Goal: Task Accomplishment & Management: Use online tool/utility

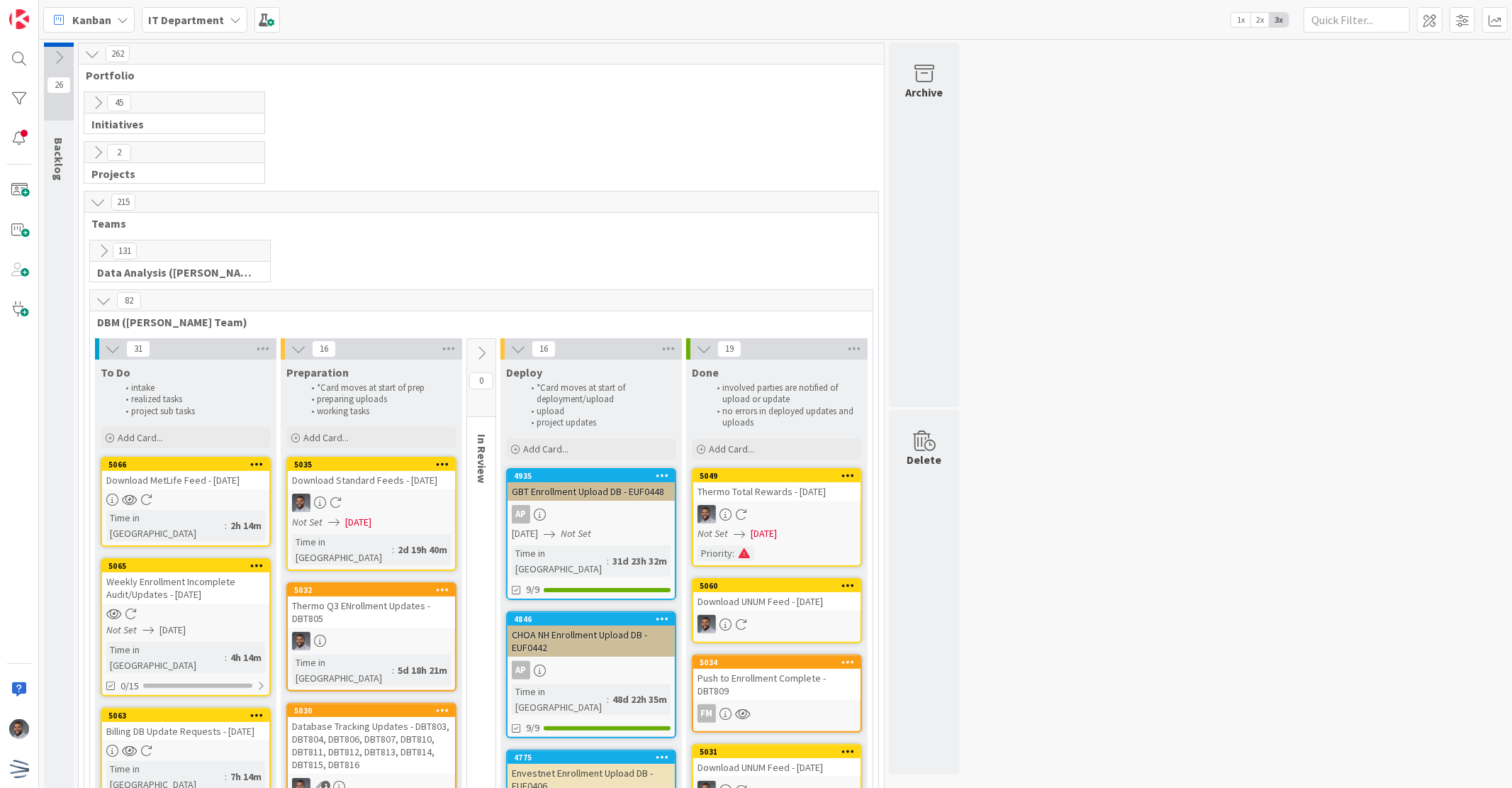
click at [188, 473] on div "Download MetLife Feed - [DATE]" at bounding box center [185, 480] width 167 height 19
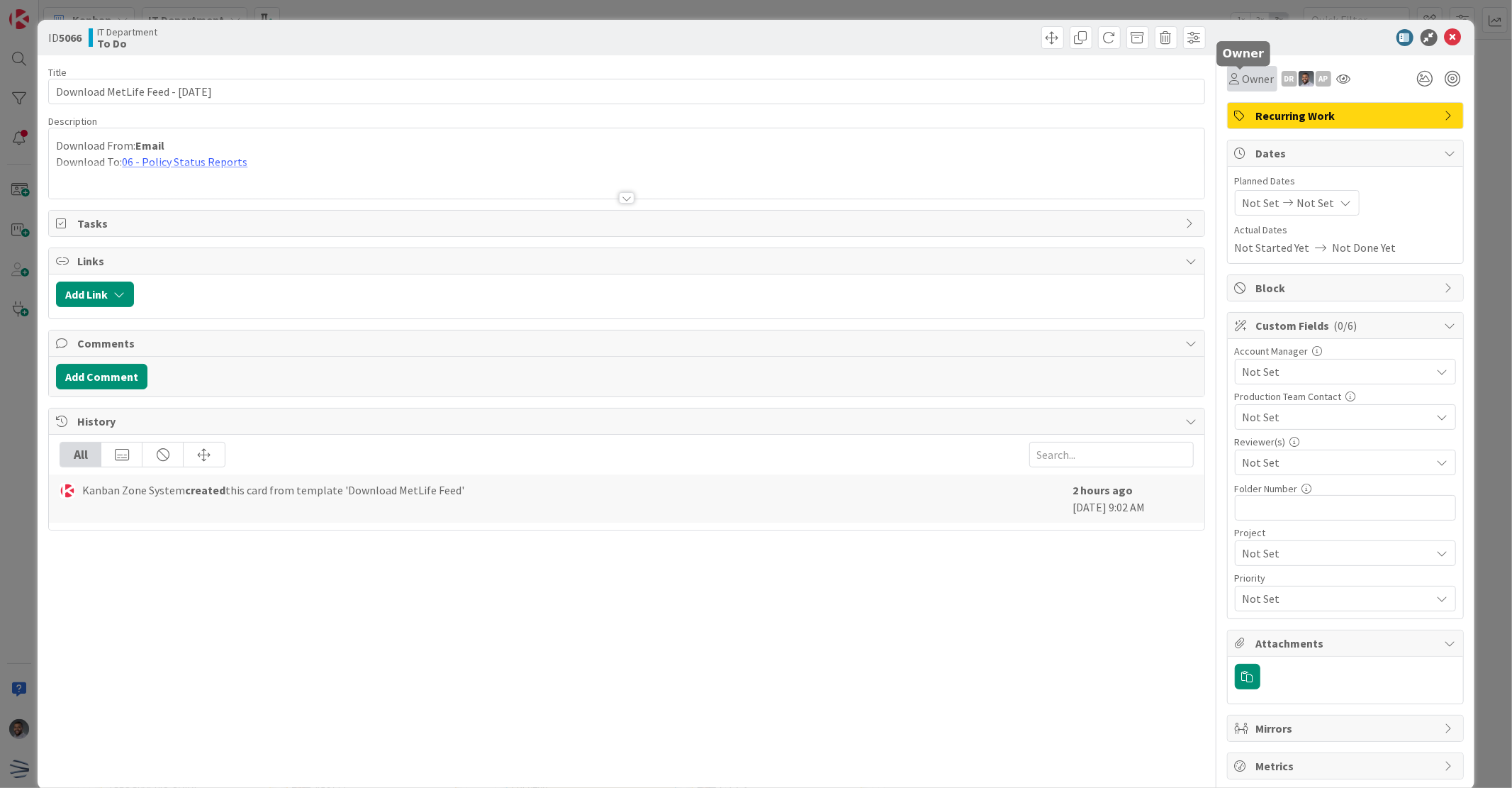
click at [1242, 78] on span "Owner" at bounding box center [1258, 79] width 32 height 17
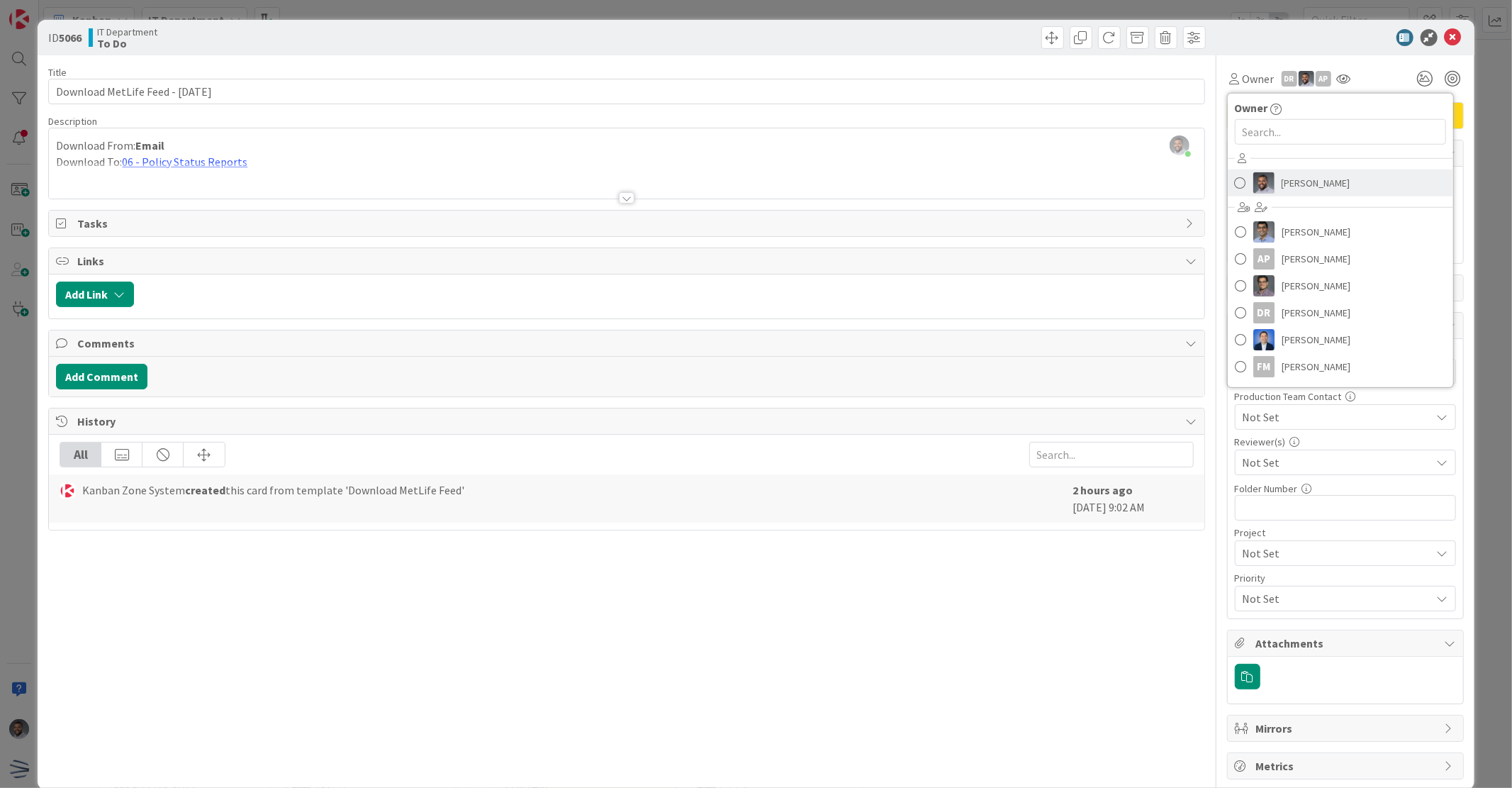
click at [1272, 195] on link "[PERSON_NAME]" at bounding box center [1341, 183] width 226 height 27
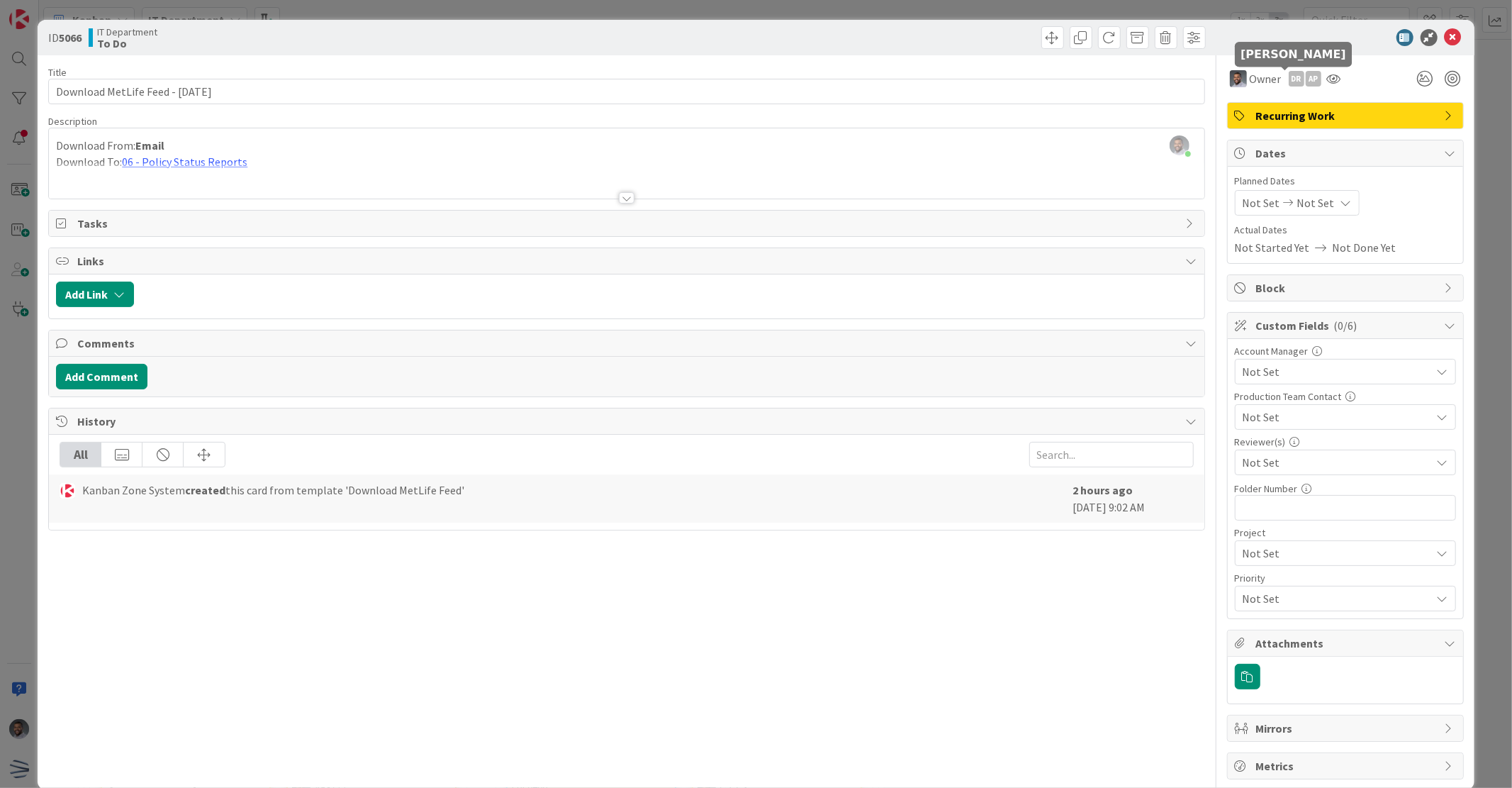
click at [1288, 80] on div "DR" at bounding box center [1296, 79] width 15 height 15
drag, startPoint x: 1242, startPoint y: 109, endPoint x: 1273, endPoint y: 95, distance: 34.0
click at [1242, 108] on link "Remove" at bounding box center [1247, 105] width 112 height 23
click at [1288, 76] on div "AP" at bounding box center [1296, 79] width 15 height 15
click at [1269, 102] on link "Remove" at bounding box center [1247, 105] width 112 height 23
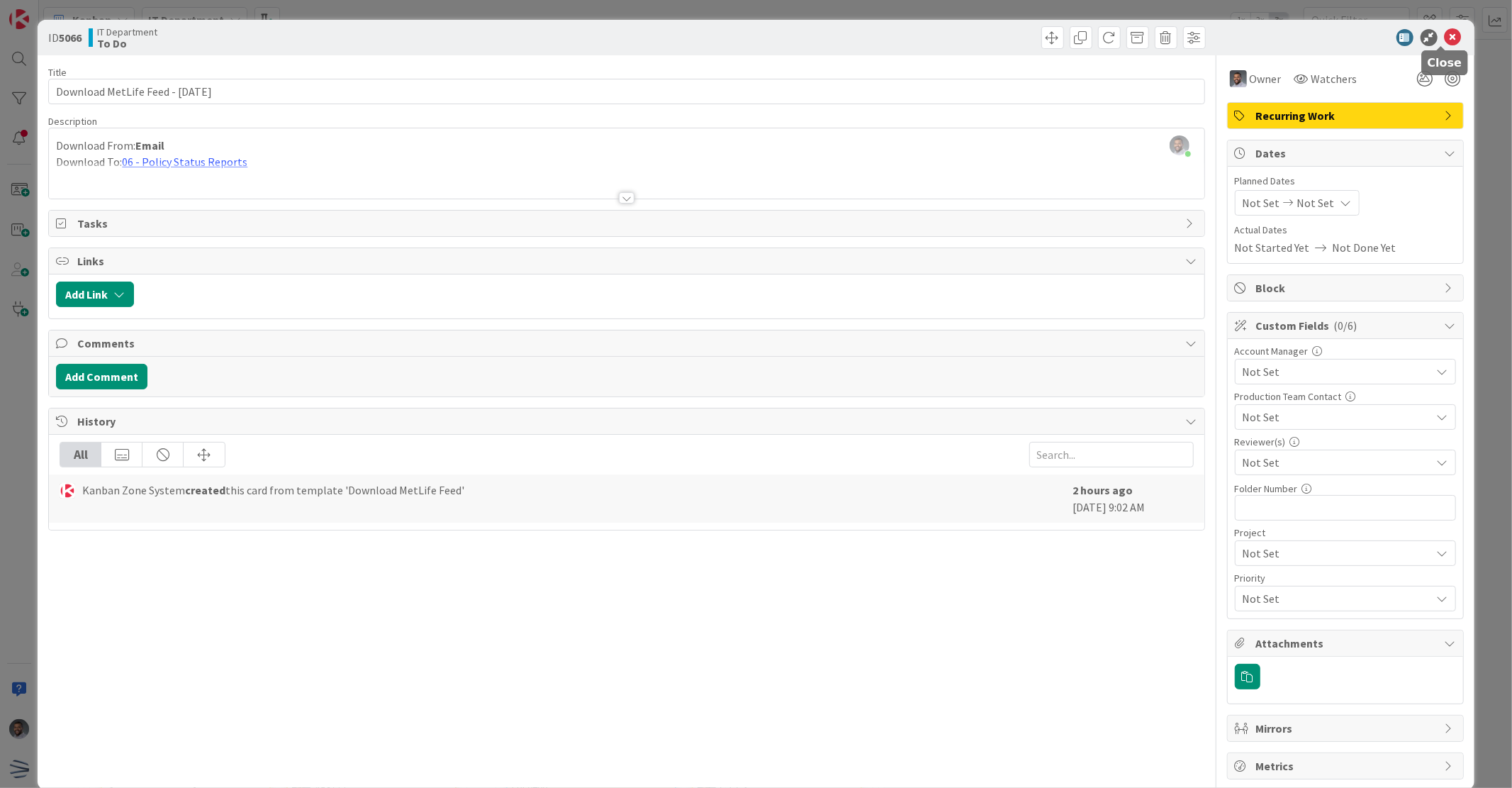
click at [1444, 37] on icon at bounding box center [1453, 37] width 17 height 17
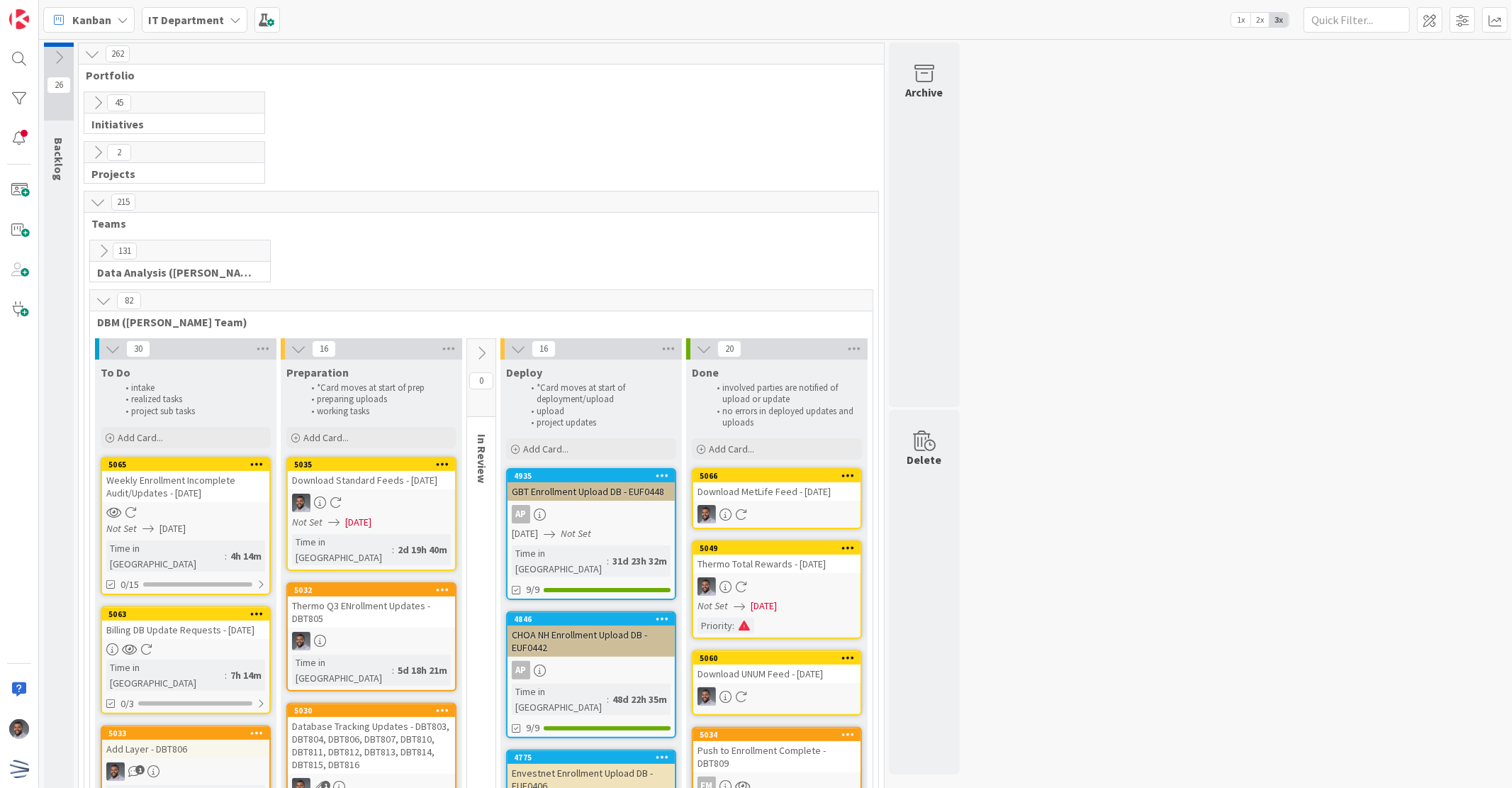
scroll to position [104, 0]
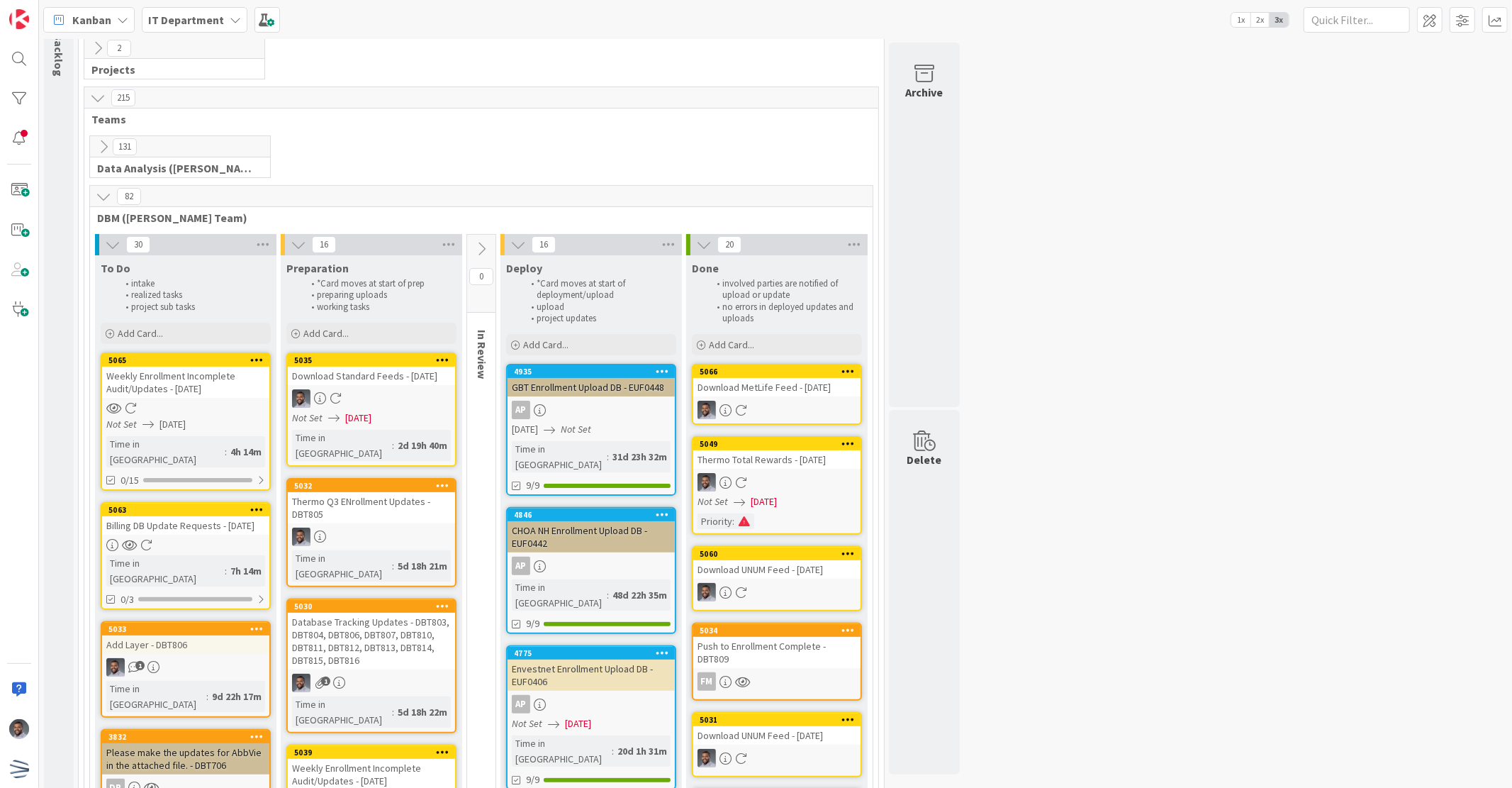
click at [382, 506] on div "Thermo Q3 ENrollment Updates - DBT805" at bounding box center [371, 507] width 167 height 31
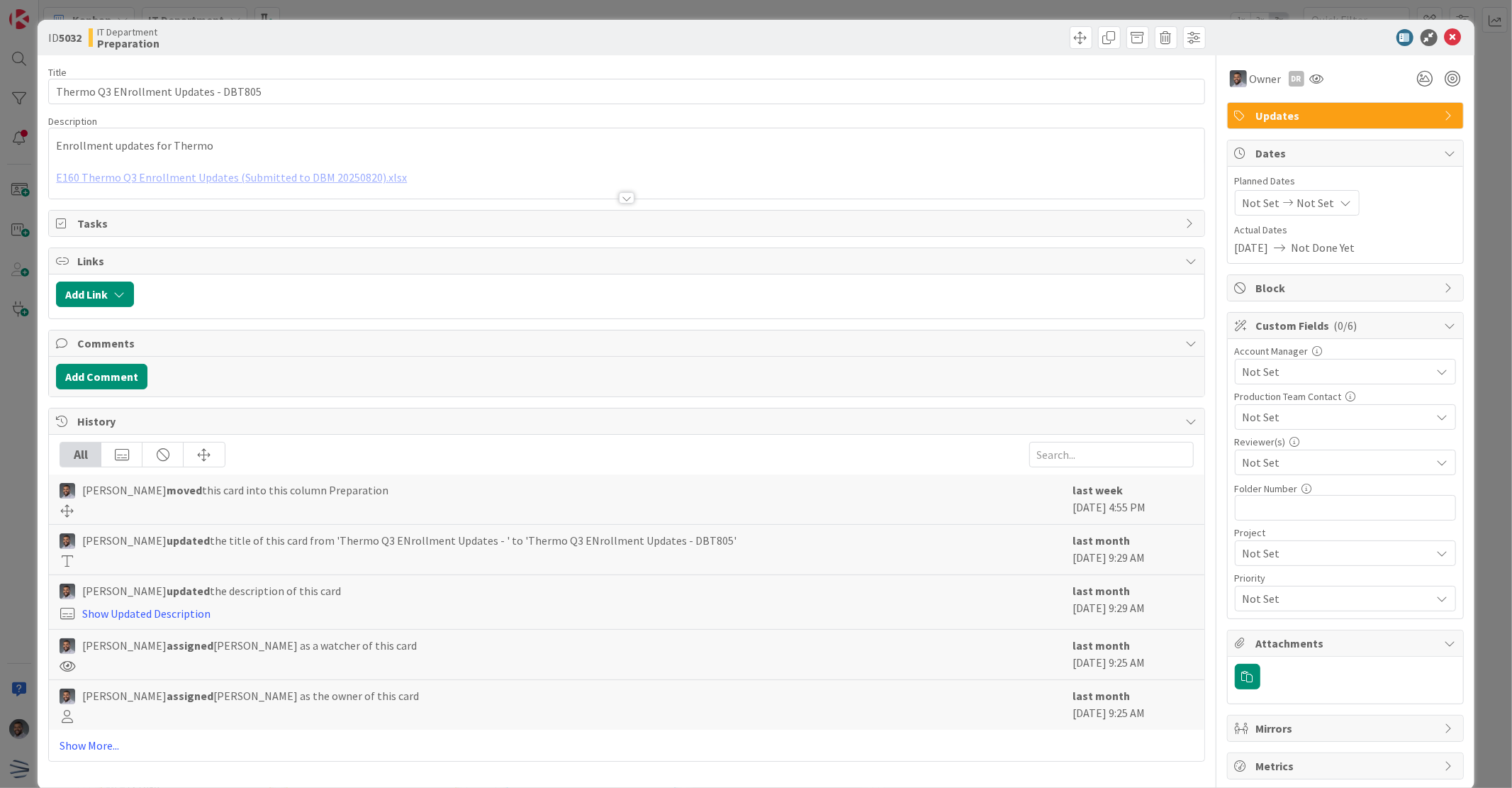
click at [291, 179] on div at bounding box center [626, 180] width 1154 height 36
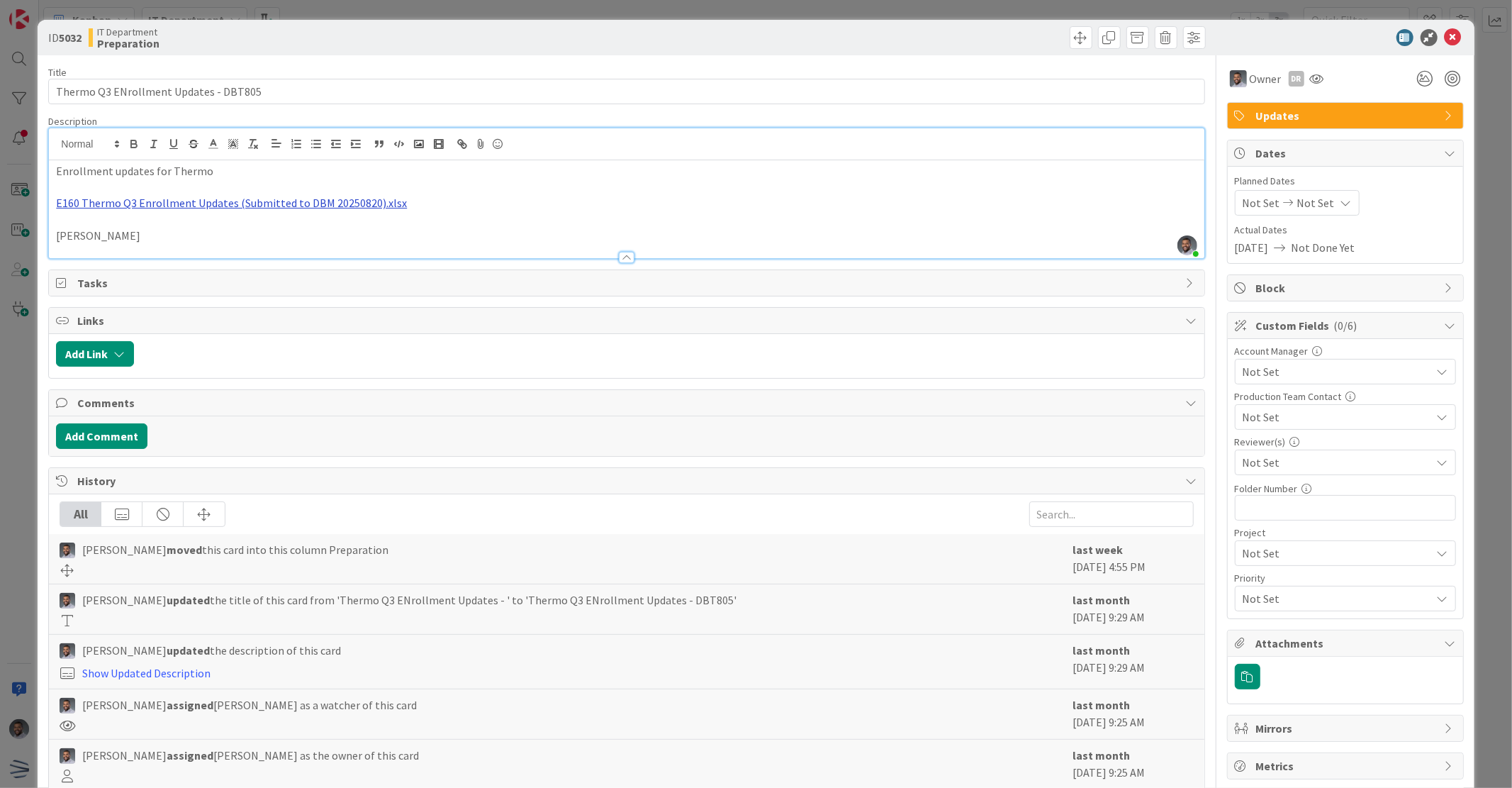
click at [300, 202] on link "E160 Thermo Q3 Enrollment Updates (Submitted to DBM 20250820).xlsx" at bounding box center [232, 203] width 351 height 14
click at [237, 224] on link "[URL][DOMAIN_NAME]" at bounding box center [188, 232] width 97 height 19
